Goal: Information Seeking & Learning: Find specific fact

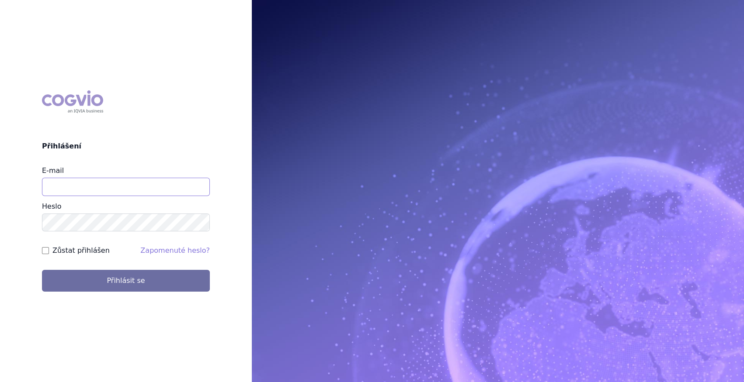
type input "marek_sebrle@accord-healthcare.com"
click at [139, 297] on div "COGVIO Přihlášení E-mail marek_sebrle@accord-healthcare.com Heslo Zůstat přihlá…" at bounding box center [372, 191] width 744 height 382
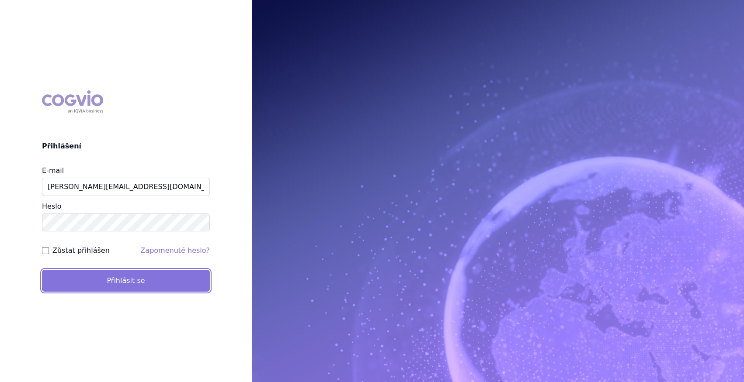
click at [139, 282] on button "Přihlásit se" at bounding box center [126, 281] width 168 height 22
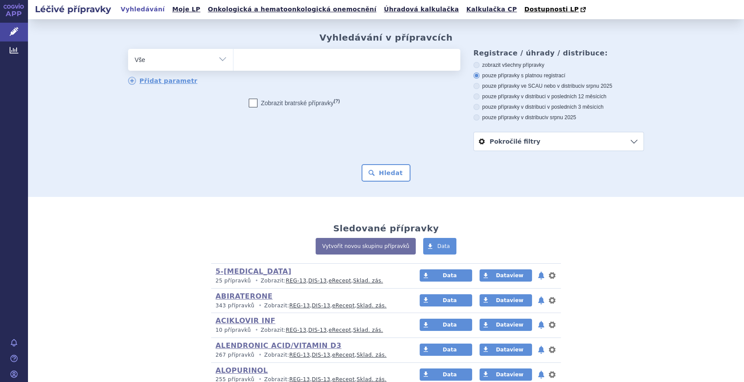
click at [221, 61] on select "Vše Přípravek/SUKL kód MAH VPOIS ATC/Aktivní látka Léková forma Síla" at bounding box center [180, 59] width 105 height 20
select select "filter-atc-group"
click at [128, 49] on select "Vše Přípravek/SUKL kód MAH VPOIS ATC/Aktivní látka Léková forma Síla" at bounding box center [180, 59] width 105 height 20
click at [254, 56] on ul at bounding box center [346, 58] width 227 height 18
click at [233, 56] on select at bounding box center [233, 59] width 0 height 22
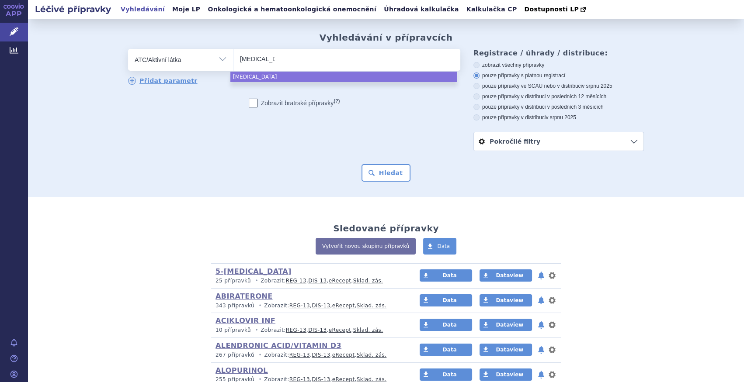
type input "orgovyx"
select select "orgovyx"
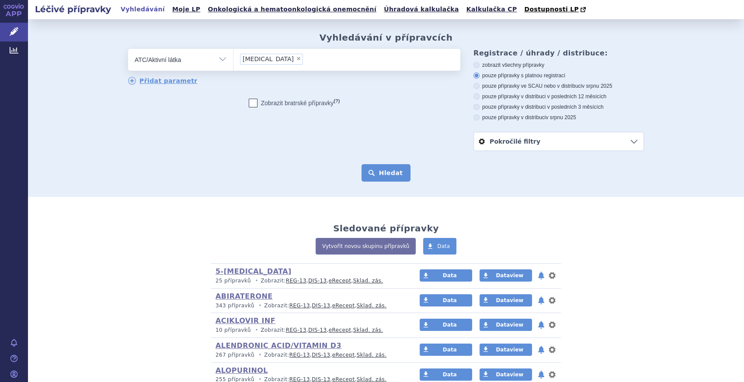
click at [379, 170] on button "Hledat" at bounding box center [385, 172] width 49 height 17
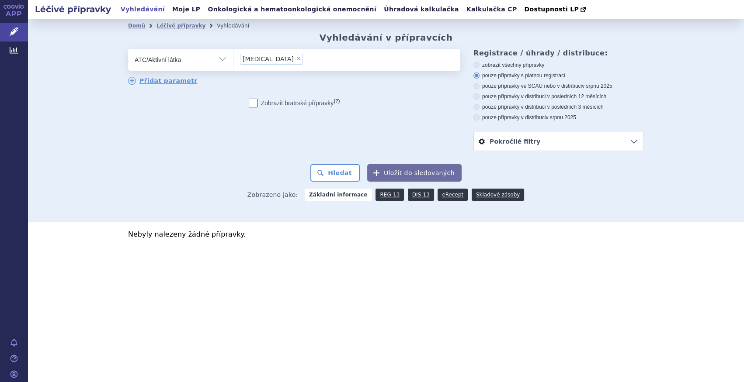
click at [270, 55] on li "× orgovyx" at bounding box center [271, 59] width 63 height 11
click at [233, 55] on select "[MEDICAL_DATA]" at bounding box center [233, 59] width 0 height 22
click at [296, 59] on span "×" at bounding box center [298, 58] width 5 height 5
click at [233, 59] on select "[MEDICAL_DATA]" at bounding box center [233, 59] width 0 height 22
select select
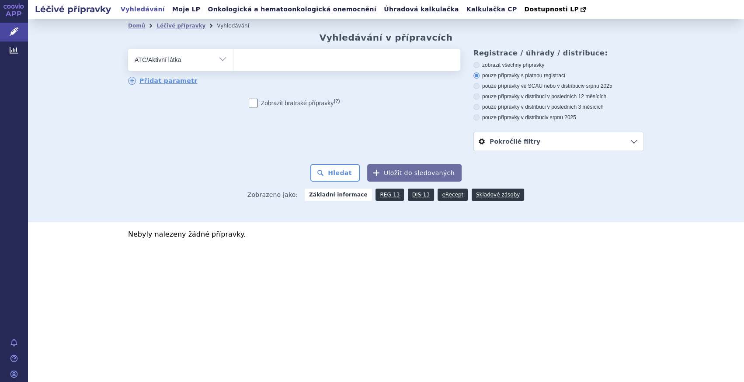
click at [268, 60] on ul at bounding box center [346, 58] width 227 height 18
click at [233, 60] on select at bounding box center [233, 59] width 0 height 22
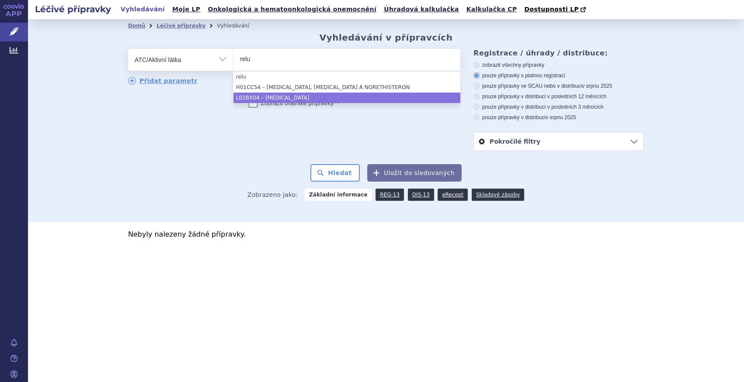
type input "relu"
select select "L02BX04"
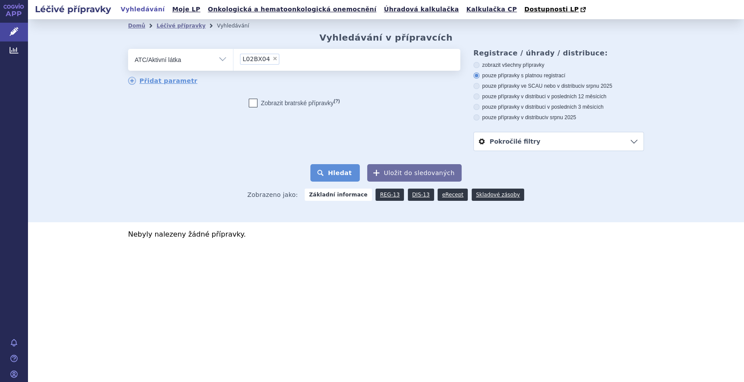
click at [329, 172] on button "Hledat" at bounding box center [334, 172] width 49 height 17
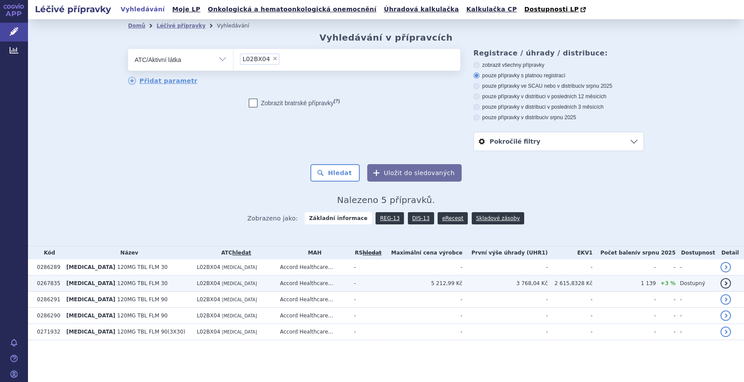
click at [150, 288] on td "[MEDICAL_DATA] 120MG TBL FLM 30" at bounding box center [127, 284] width 130 height 16
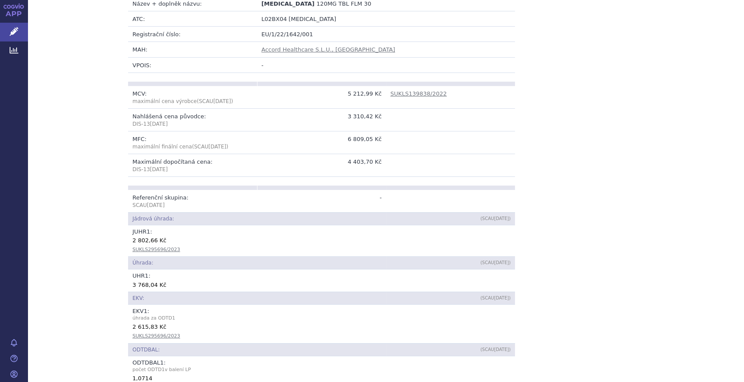
scroll to position [198, 0]
drag, startPoint x: 125, startPoint y: 287, endPoint x: 160, endPoint y: 286, distance: 35.0
click at [160, 286] on td "UHR 1 : 3 768,04 Kč" at bounding box center [321, 281] width 387 height 22
drag, startPoint x: 160, startPoint y: 286, endPoint x: 195, endPoint y: 284, distance: 35.4
click at [195, 284] on div "3 768,04 Kč" at bounding box center [321, 285] width 378 height 9
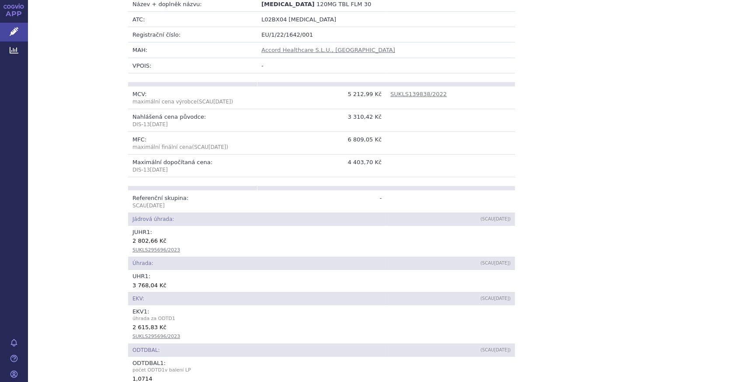
scroll to position [159, 0]
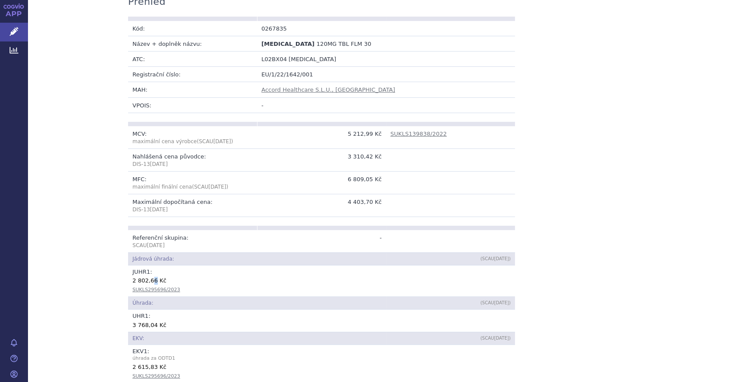
click at [149, 280] on div "2 802,66 Kč" at bounding box center [321, 280] width 378 height 9
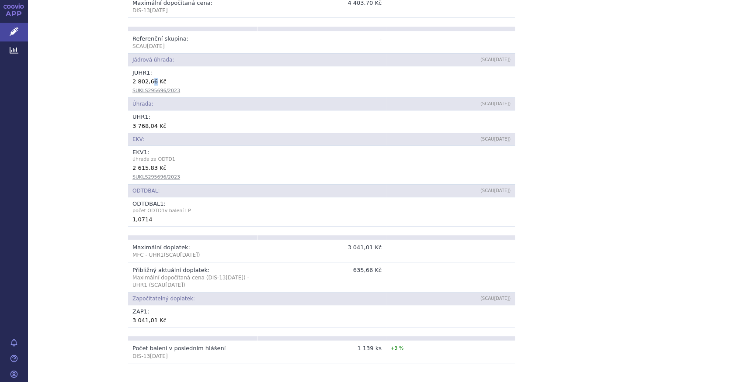
scroll to position [357, 0]
